Goal: Obtain resource: Download file/media

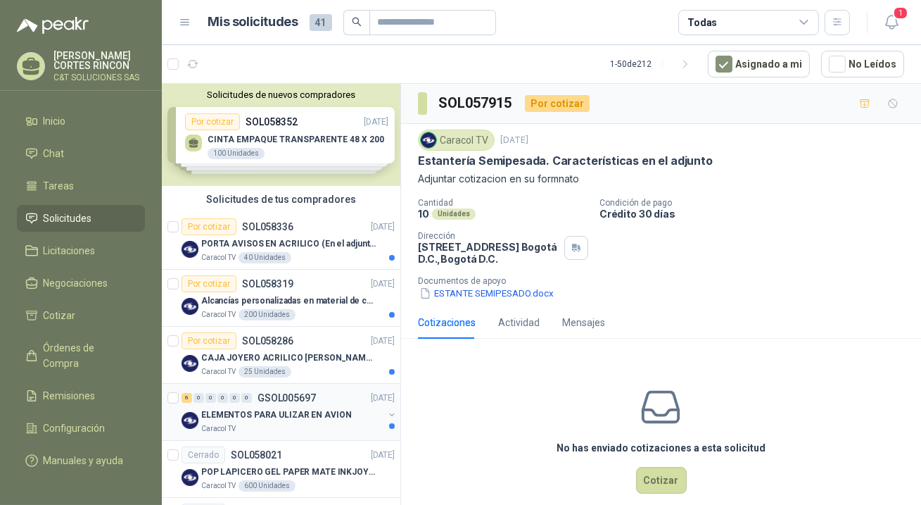
scroll to position [63, 0]
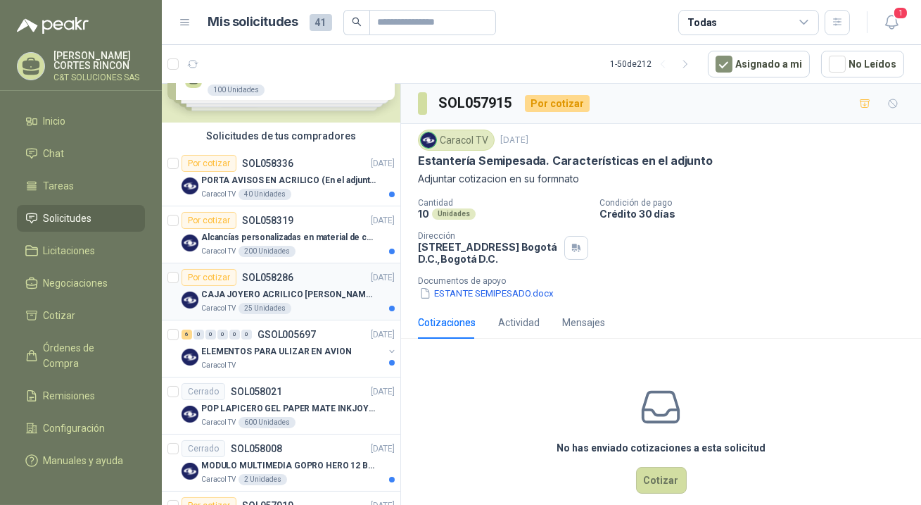
click at [208, 275] on div "Por cotizar" at bounding box center [209, 277] width 55 height 17
click at [476, 179] on p "Adjuntar cotizacion en su formato" at bounding box center [661, 178] width 486 height 15
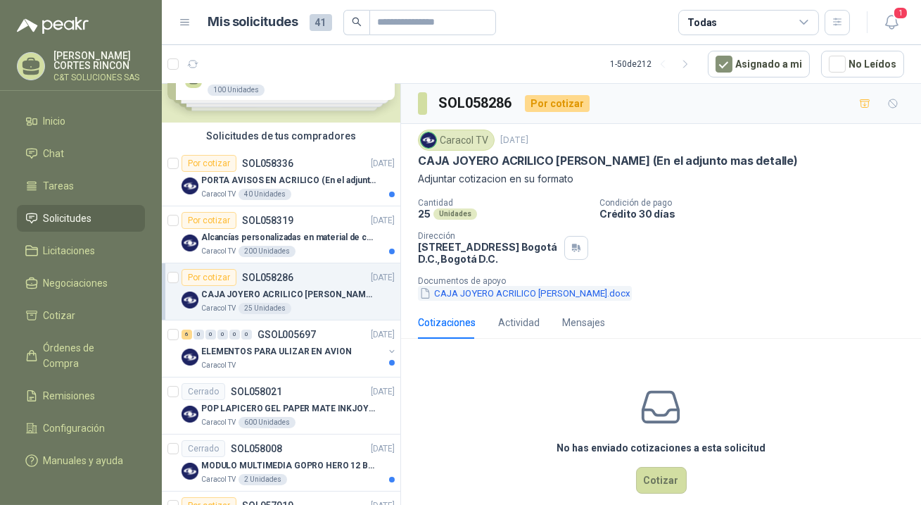
click at [478, 293] on button "CAJA JOYERO ACRILICO [PERSON_NAME].docx" at bounding box center [525, 293] width 214 height 15
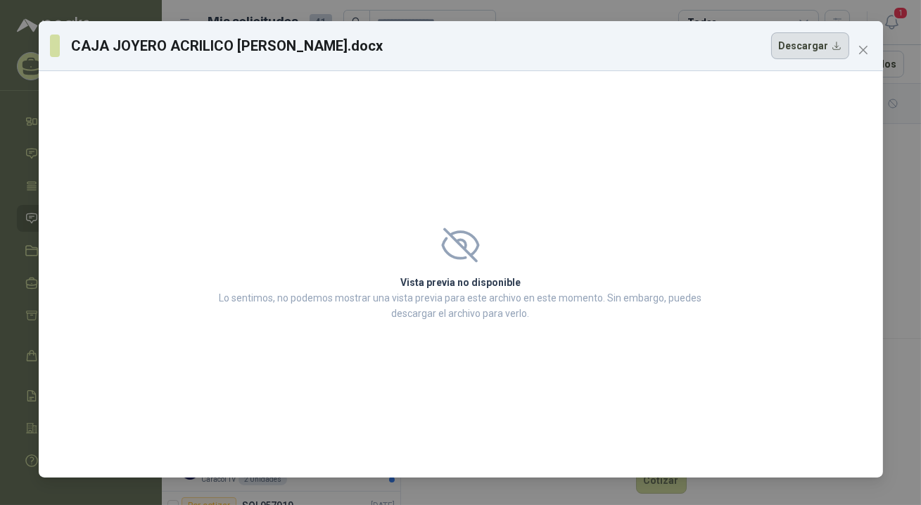
click at [794, 43] on button "Descargar" at bounding box center [810, 45] width 78 height 27
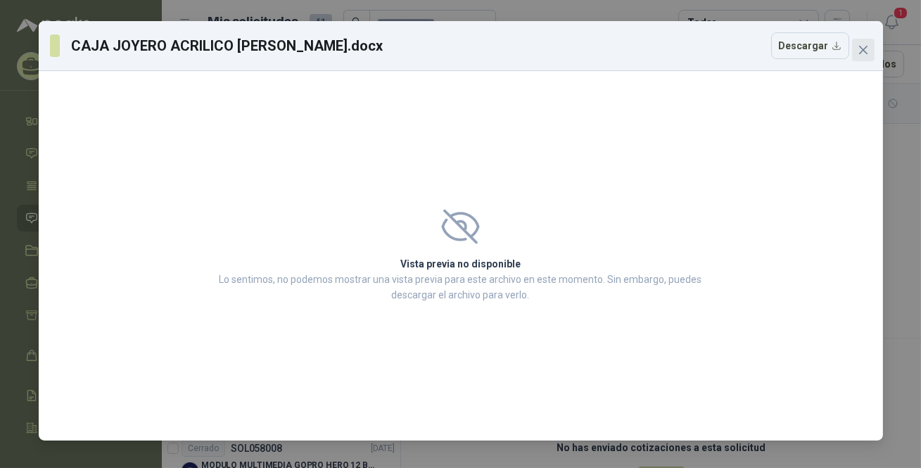
click at [866, 41] on button "Close" at bounding box center [863, 50] width 23 height 23
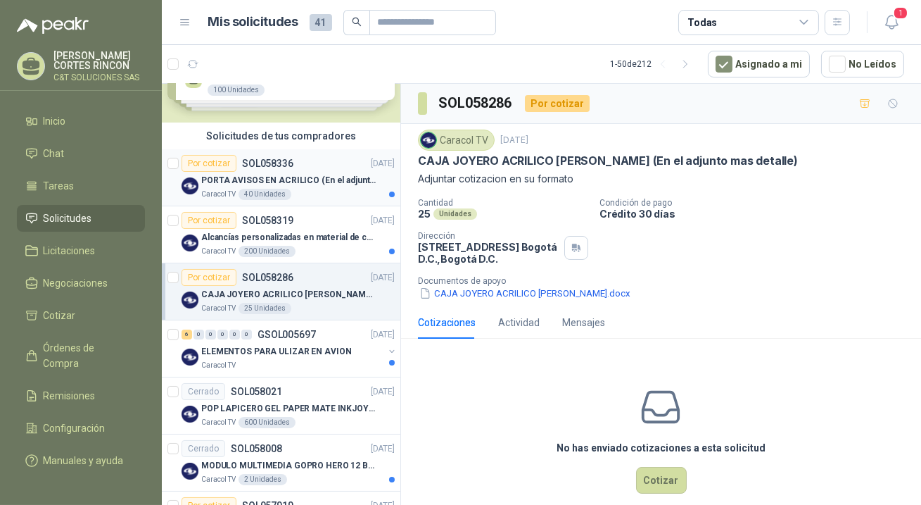
click at [209, 159] on div "Por cotizar" at bounding box center [209, 163] width 55 height 17
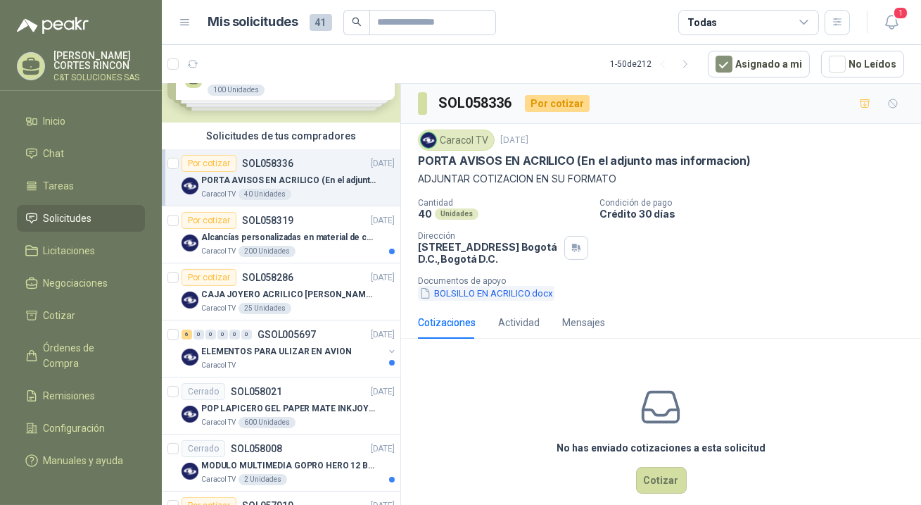
click at [468, 291] on button "BOLSILLO EN ACRILICO.docx" at bounding box center [486, 293] width 137 height 15
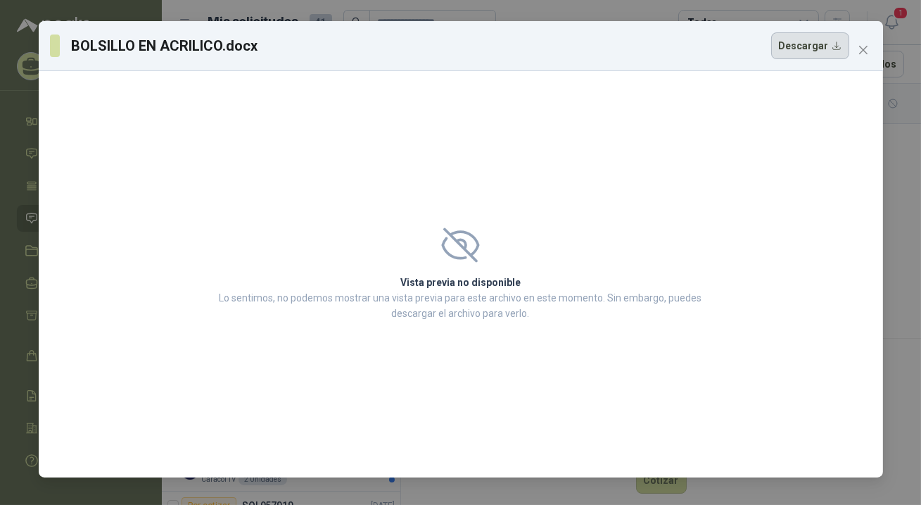
click at [829, 42] on button "Descargar" at bounding box center [810, 45] width 78 height 27
click at [860, 51] on icon "close" at bounding box center [863, 49] width 11 height 11
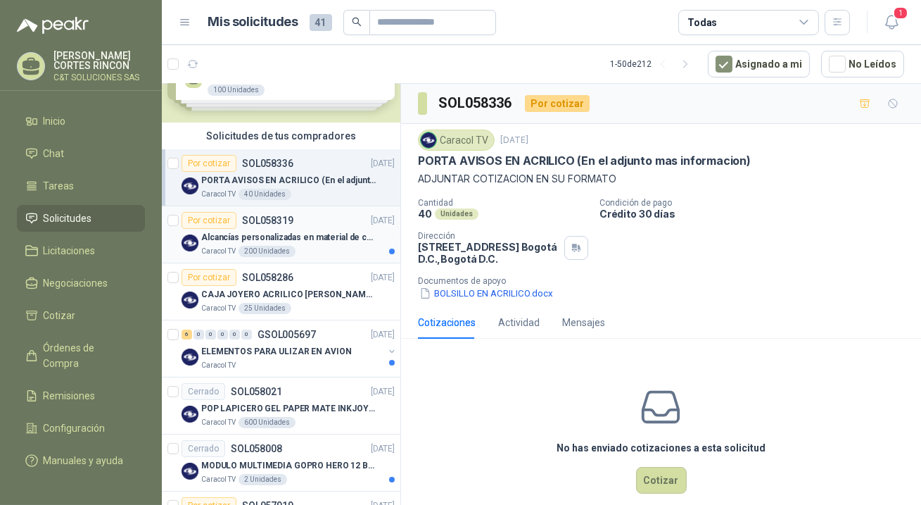
click at [217, 212] on div "Por cotizar" at bounding box center [209, 220] width 55 height 17
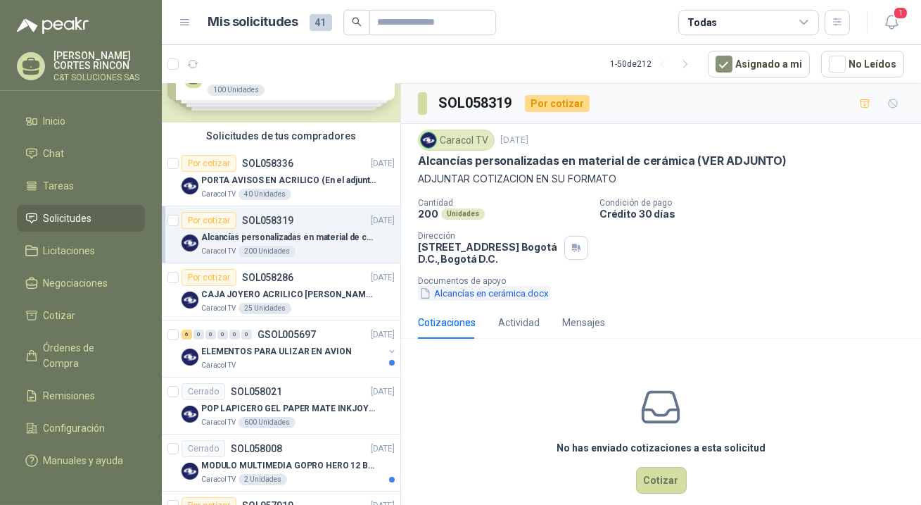
click at [486, 288] on button "Alcancías en cerámica.docx" at bounding box center [484, 293] width 132 height 15
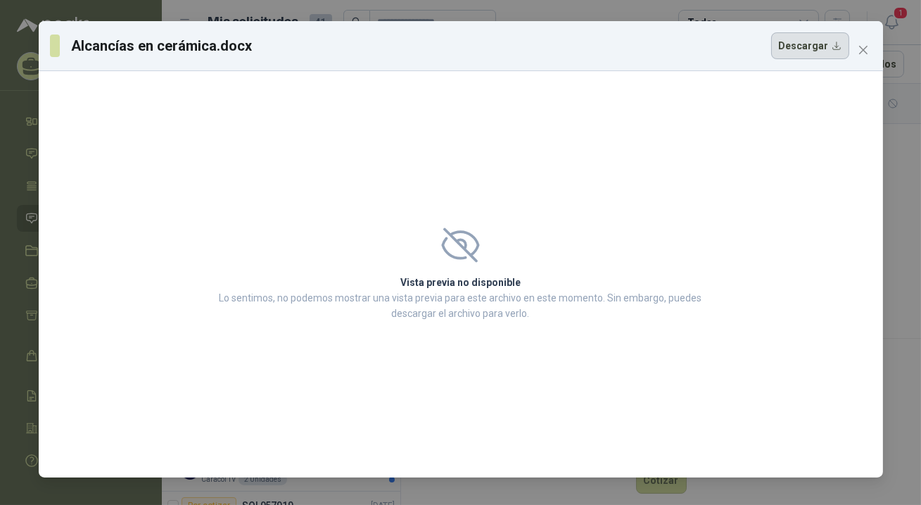
click at [821, 52] on button "Descargar" at bounding box center [810, 45] width 78 height 27
click at [862, 46] on icon "close" at bounding box center [863, 49] width 11 height 11
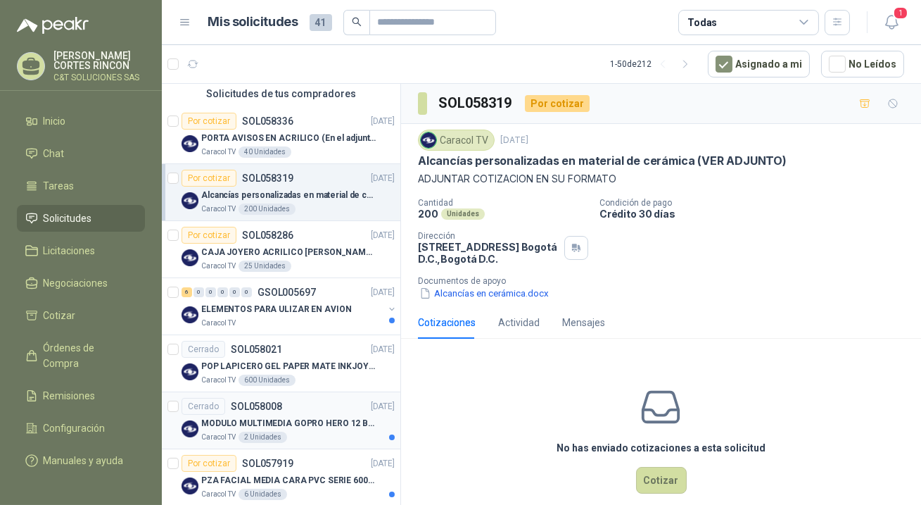
scroll to position [127, 0]
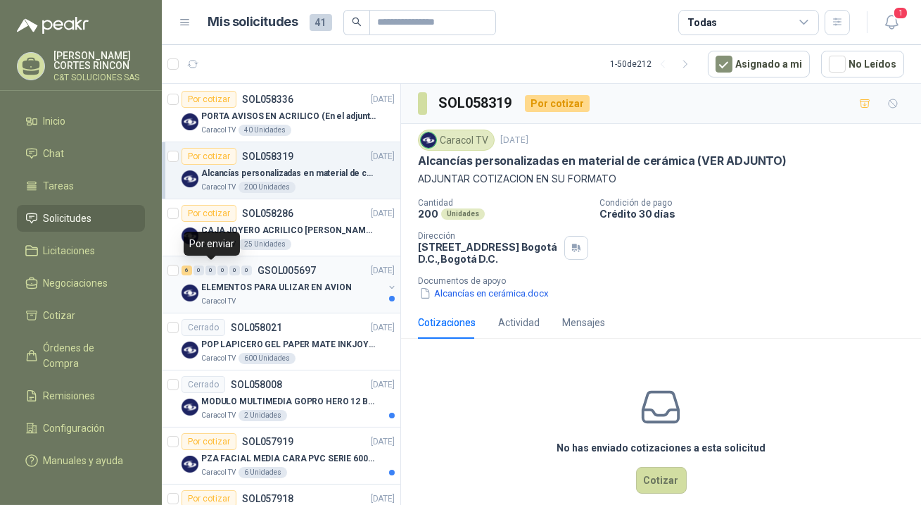
click at [208, 267] on div "0" at bounding box center [210, 270] width 11 height 10
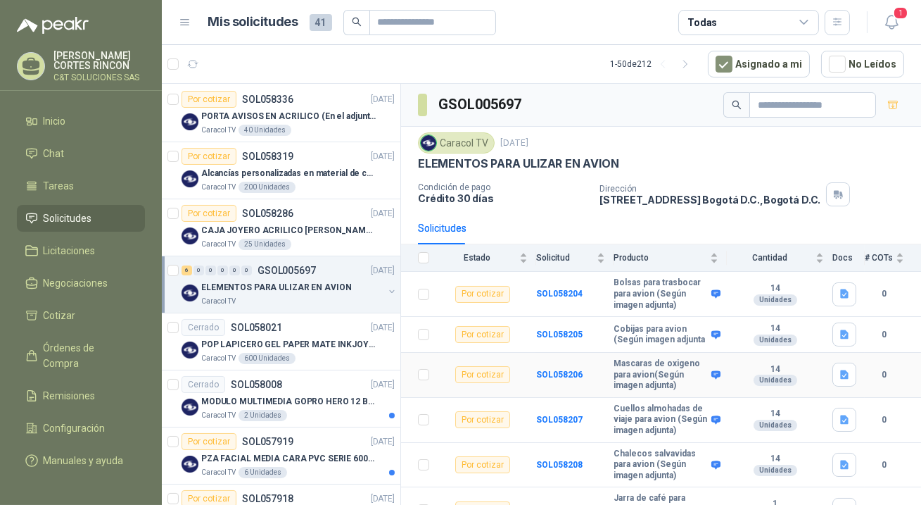
scroll to position [74, 0]
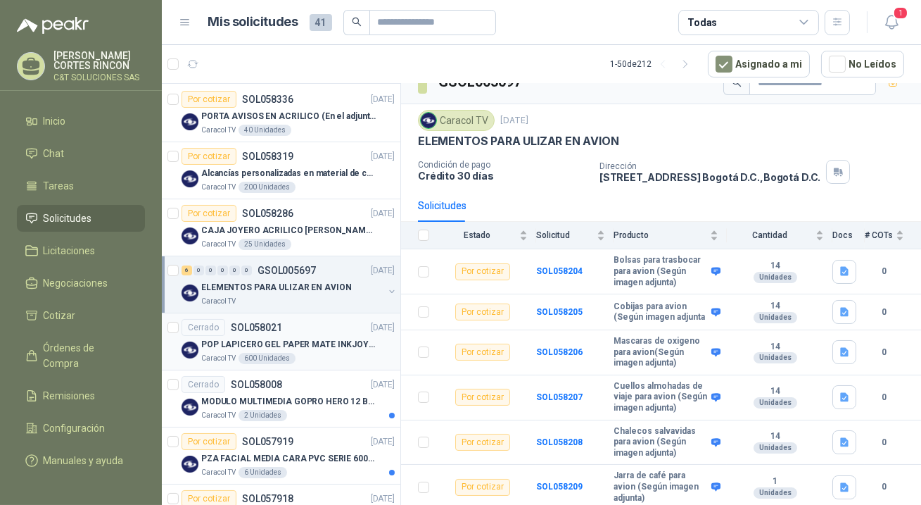
click at [201, 326] on div "Cerrado" at bounding box center [204, 327] width 44 height 17
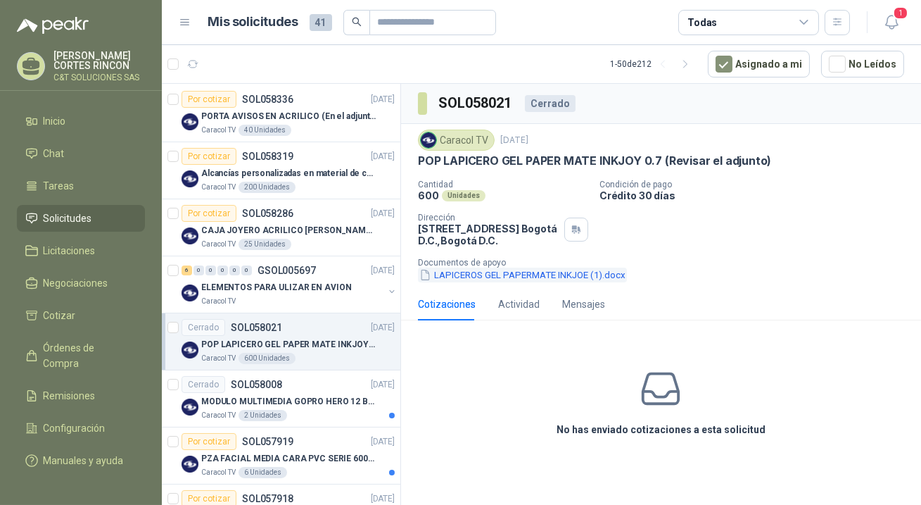
click at [483, 274] on button "LAPICEROS GEL PAPERMATE INKJOE (1).docx" at bounding box center [522, 274] width 209 height 15
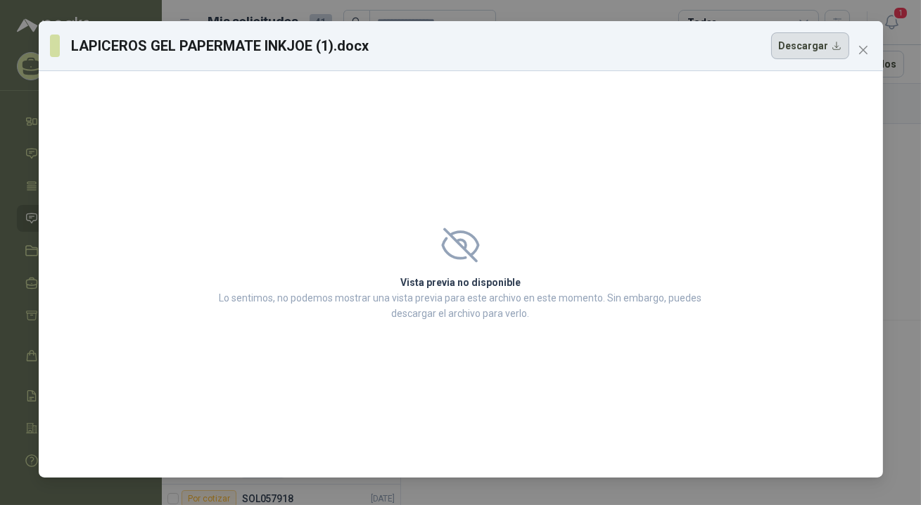
click at [817, 49] on button "Descargar" at bounding box center [810, 45] width 78 height 27
click at [864, 51] on icon "close" at bounding box center [862, 50] width 8 height 8
